Goal: Information Seeking & Learning: Learn about a topic

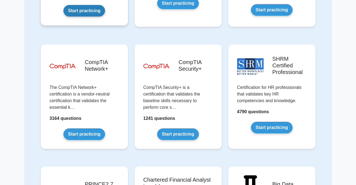
scroll to position [1008, 0]
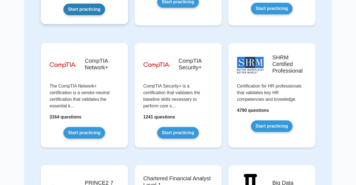
click at [93, 15] on link "Start practicing" at bounding box center [84, 10] width 42 height 12
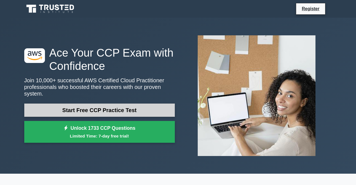
click at [98, 105] on link "Start Free CCP Practice Test" at bounding box center [99, 109] width 151 height 13
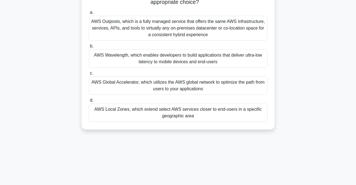
scroll to position [63, 0]
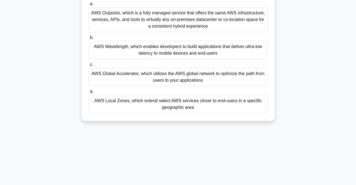
click at [227, 74] on div "AWS Global Accelerator, which utilizes the AWS global network to optimize the p…" at bounding box center [178, 77] width 179 height 18
click at [89, 67] on input "c. AWS Global Accelerator, which utilizes the AWS global network to optimize th…" at bounding box center [89, 65] width 0 height 4
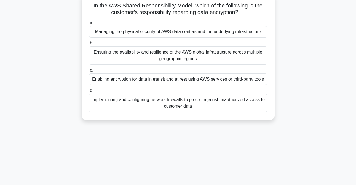
scroll to position [0, 0]
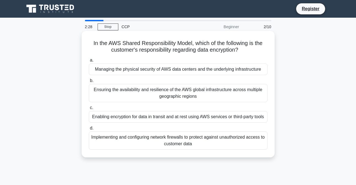
click at [199, 102] on div "Ensuring the availability and resilience of the AWS global infrastructure acros…" at bounding box center [178, 93] width 179 height 18
click at [89, 83] on input "b. Ensuring the availability and resilience of the AWS global infrastructure ac…" at bounding box center [89, 81] width 0 height 4
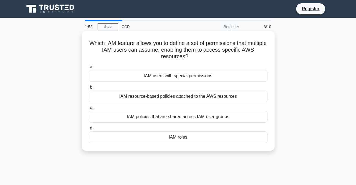
click at [168, 95] on div "IAM resource-based policies attached to the AWS resources" at bounding box center [178, 97] width 179 height 12
click at [89, 89] on input "b. IAM resource-based policies attached to the AWS resources" at bounding box center [89, 88] width 0 height 4
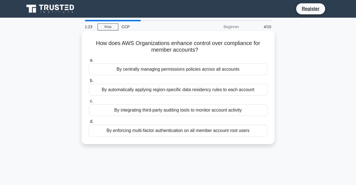
click at [179, 116] on div "By integrating third-party auditing tools to monitor account activity" at bounding box center [178, 110] width 179 height 12
click at [89, 103] on input "c. By integrating third-party auditing tools to monitor account activity" at bounding box center [89, 101] width 0 height 4
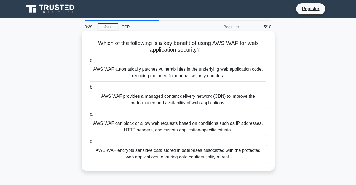
click at [179, 156] on div "AWS WAF encrypts sensitive data stored in databases associated with the protect…" at bounding box center [178, 154] width 179 height 18
click at [89, 143] on input "d. AWS WAF encrypts sensitive data stored in databases associated with the prot…" at bounding box center [89, 142] width 0 height 4
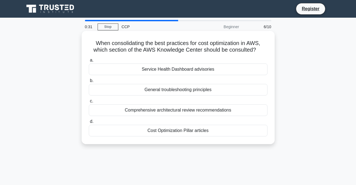
click at [132, 71] on div "Service Health Dashboard advisories" at bounding box center [178, 69] width 179 height 12
click at [89, 62] on input "a. Service Health Dashboard advisories" at bounding box center [89, 60] width 0 height 4
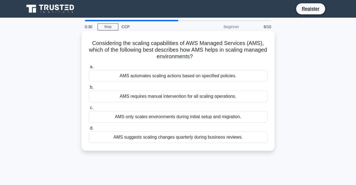
click at [151, 103] on div "a. AMS automates scaling actions based on specified policies. b. AMS requires m…" at bounding box center [178, 103] width 185 height 82
click at [153, 100] on div "AMS requires manual intervention for all scaling operations." at bounding box center [178, 97] width 179 height 12
click at [89, 89] on input "b. AMS requires manual intervention for all scaling operations." at bounding box center [89, 88] width 0 height 4
radio input "true"
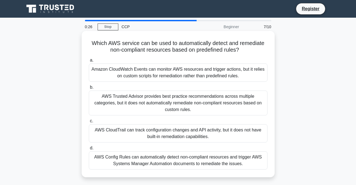
click at [206, 82] on div "Amazon CloudWatch Events can monitor AWS resources and trigger actions, but it …" at bounding box center [178, 72] width 179 height 18
click at [89, 62] on input "a. Amazon CloudWatch Events can monitor AWS resources and trigger actions, but …" at bounding box center [89, 60] width 0 height 4
radio input "true"
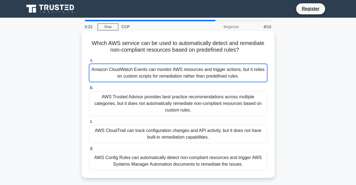
click at [196, 113] on div "AWS Trusted Advisor provides best practice recommendations across multiple cate…" at bounding box center [178, 103] width 179 height 25
click at [89, 90] on input "b. AWS Trusted Advisor provides best practice recommendations across multiple c…" at bounding box center [89, 88] width 0 height 4
radio input "true"
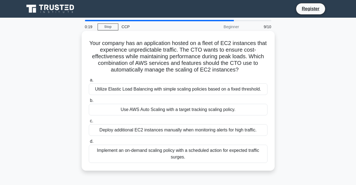
click at [161, 87] on label "a. Utilize Elastic Load Balancing with simple scaling policies based on a fixed…" at bounding box center [178, 86] width 179 height 18
click at [89, 82] on input "a. Utilize Elastic Load Balancing with simple scaling policies based on a fixed…" at bounding box center [89, 80] width 0 height 4
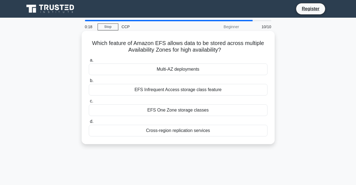
click at [172, 97] on div "a. Multi-AZ deployments b. EFS Infrequent Access storage class feature c. d." at bounding box center [178, 97] width 185 height 82
click at [175, 91] on div "EFS Infrequent Access storage class feature" at bounding box center [178, 90] width 179 height 12
click at [89, 83] on input "b. EFS Infrequent Access storage class feature" at bounding box center [89, 81] width 0 height 4
radio input "true"
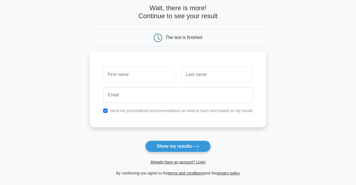
scroll to position [31, 0]
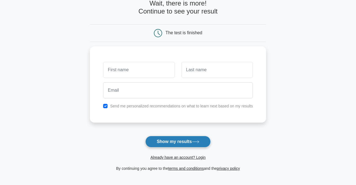
click at [186, 144] on button "Show my results" at bounding box center [177, 142] width 65 height 12
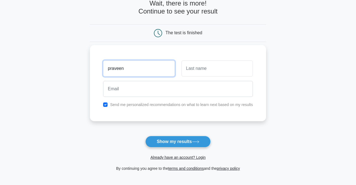
type input "praveen"
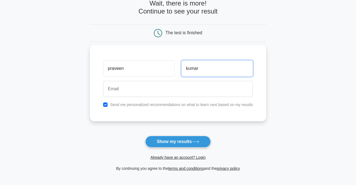
type input "kumar"
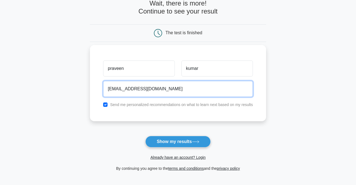
type input "praveenkcs2023@gmail.com"
click at [145, 136] on button "Show my results" at bounding box center [177, 142] width 65 height 12
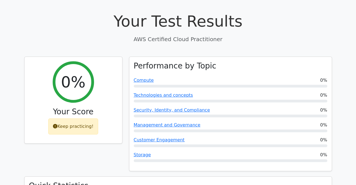
scroll to position [157, 0]
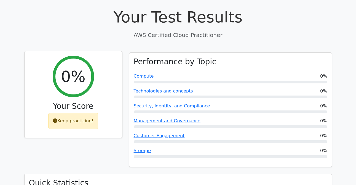
drag, startPoint x: 76, startPoint y: 131, endPoint x: 79, endPoint y: 130, distance: 3.7
click at [77, 129] on div "Keep practicing!" at bounding box center [73, 121] width 50 height 16
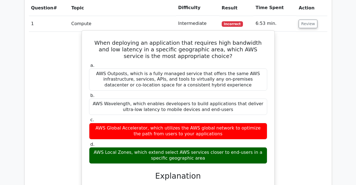
scroll to position [425, 0]
